Goal: Task Accomplishment & Management: Complete application form

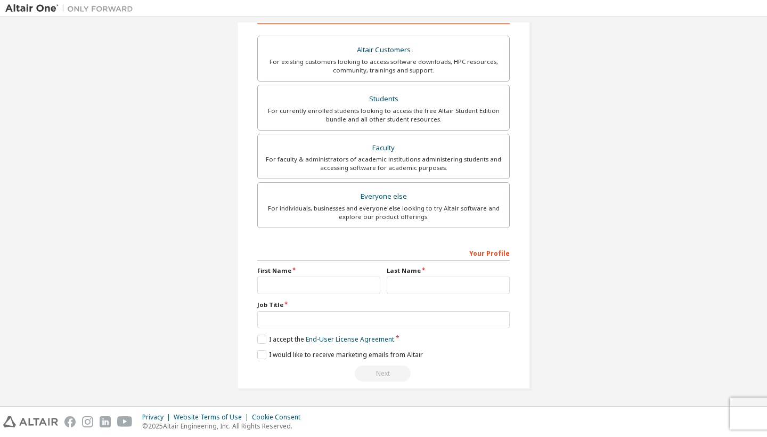
scroll to position [187, 0]
type input "**********"
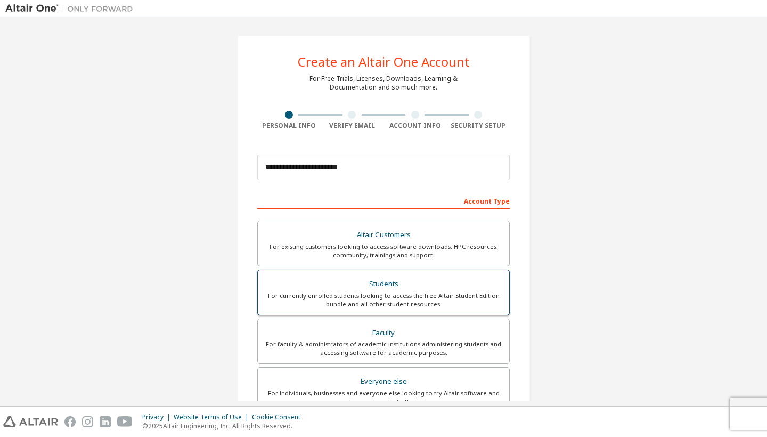
click at [346, 280] on div "Students" at bounding box center [383, 283] width 239 height 15
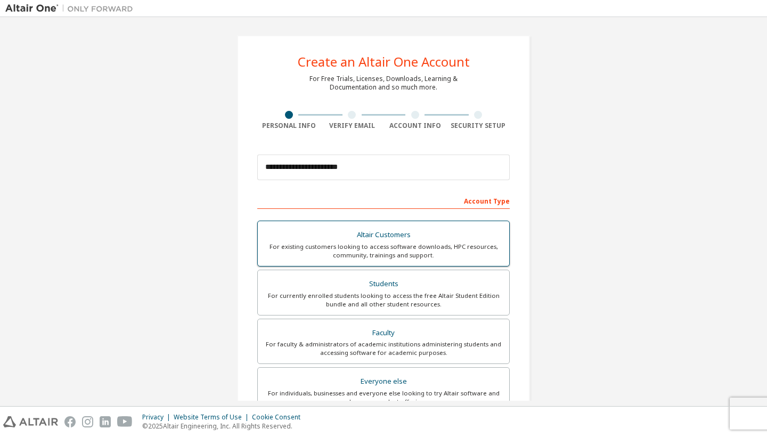
click at [414, 246] on div "For existing customers looking to access software downloads, HPC resources, com…" at bounding box center [383, 250] width 239 height 17
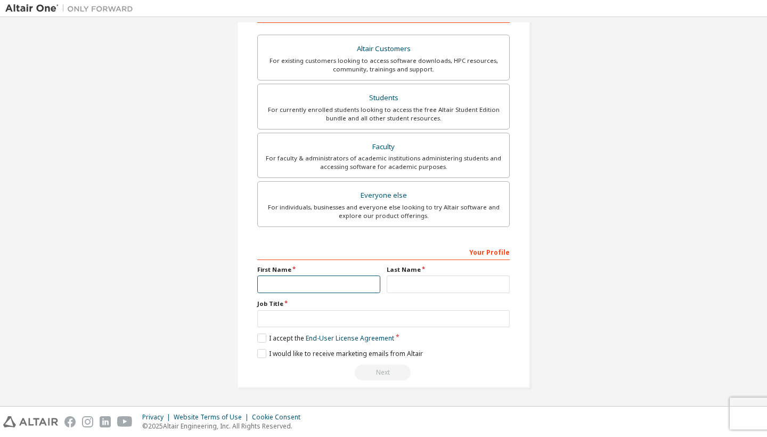
scroll to position [189, 0]
type input "*********"
type input "*****"
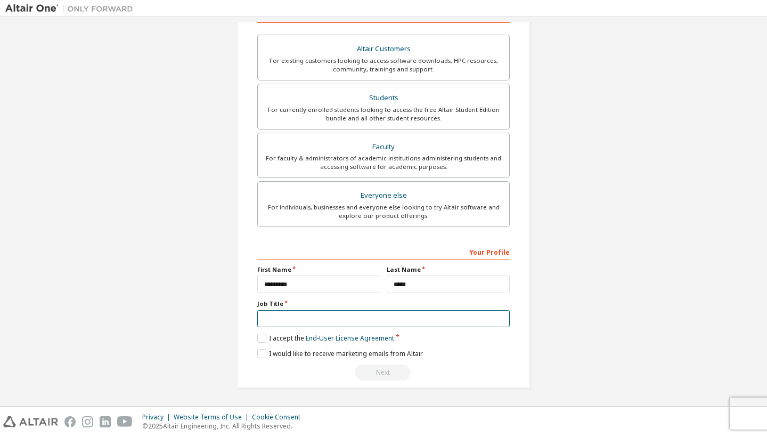
click at [280, 318] on input "text" at bounding box center [383, 319] width 252 height 18
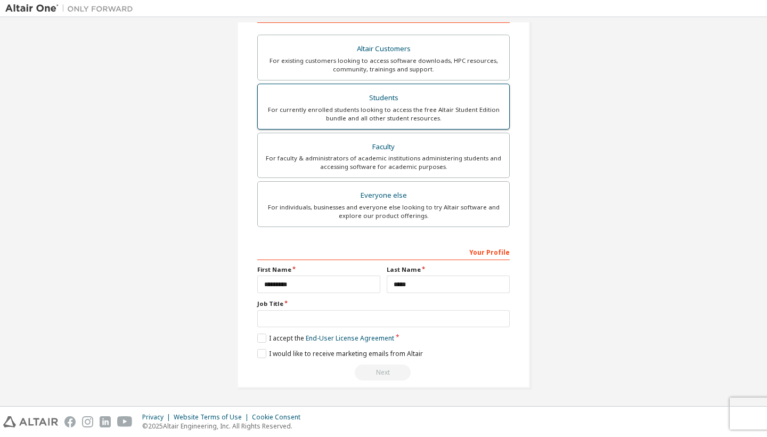
click at [361, 110] on div "For currently enrolled students looking to access the free Altair Student Editi…" at bounding box center [383, 113] width 239 height 17
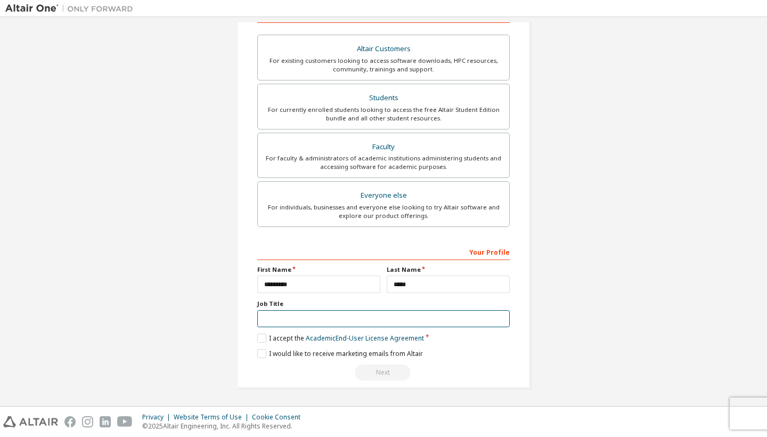
click at [291, 319] on input "text" at bounding box center [383, 319] width 252 height 18
click at [258, 335] on label "I accept the Academic End-User License Agreement" at bounding box center [340, 337] width 167 height 9
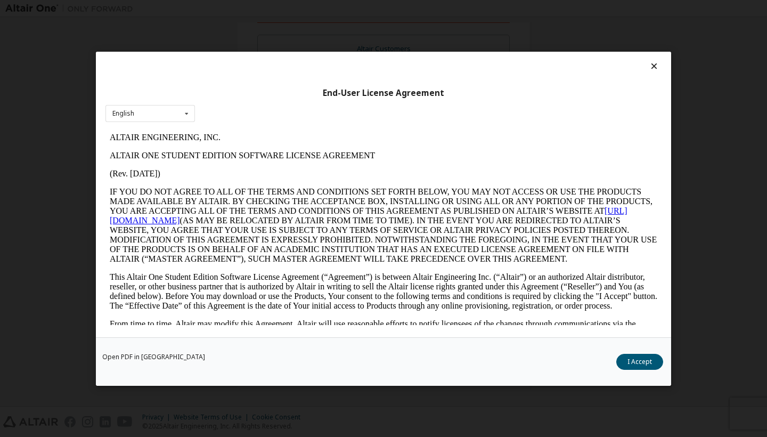
scroll to position [0, 0]
click at [635, 362] on button "I Accept" at bounding box center [639, 362] width 47 height 16
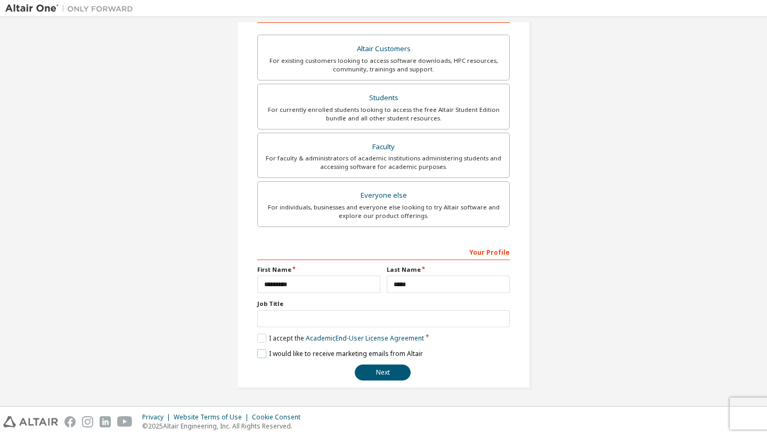
click at [264, 354] on label "I would like to receive marketing emails from Altair" at bounding box center [340, 353] width 166 height 9
click at [372, 372] on button "Next" at bounding box center [383, 372] width 56 height 16
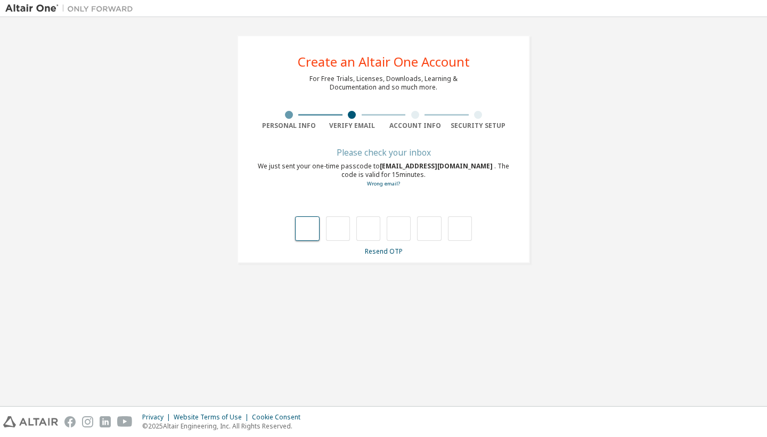
scroll to position [0, 0]
type input "*"
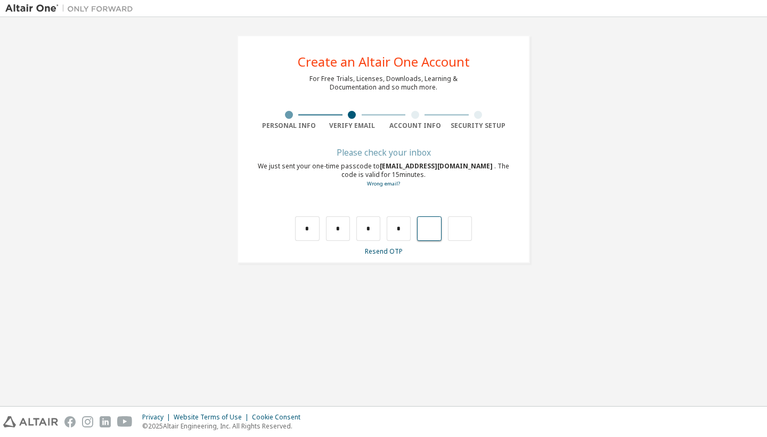
type input "*"
